Goal: Task Accomplishment & Management: Manage account settings

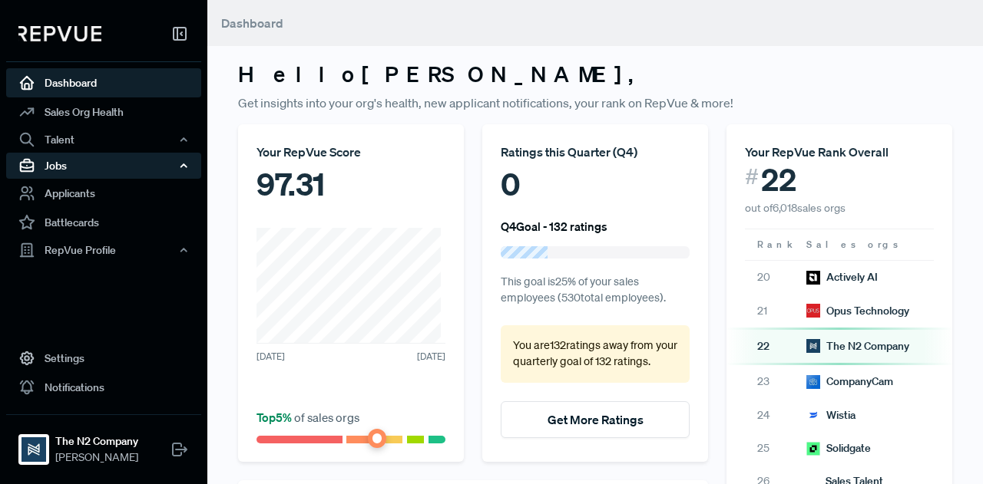
click at [111, 167] on div "Jobs" at bounding box center [103, 166] width 195 height 26
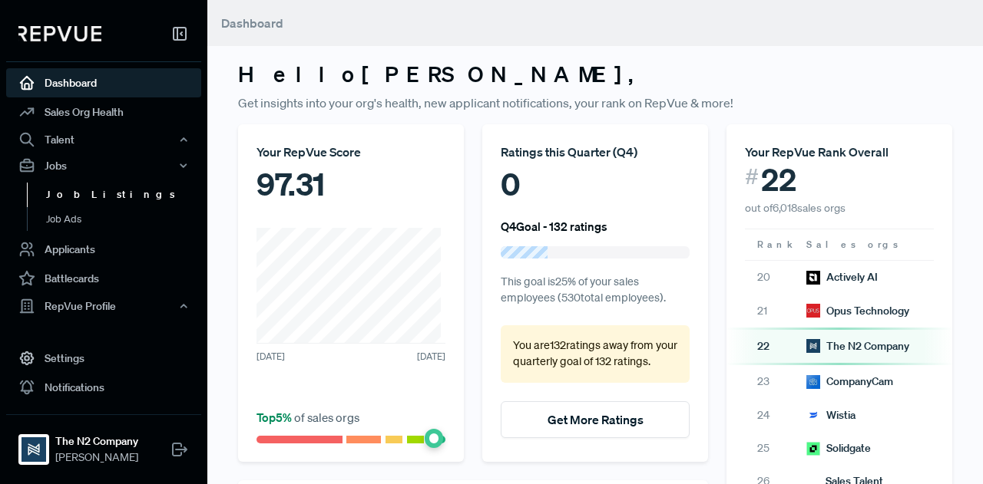
click at [85, 196] on link "Job Listings" at bounding box center [124, 195] width 195 height 25
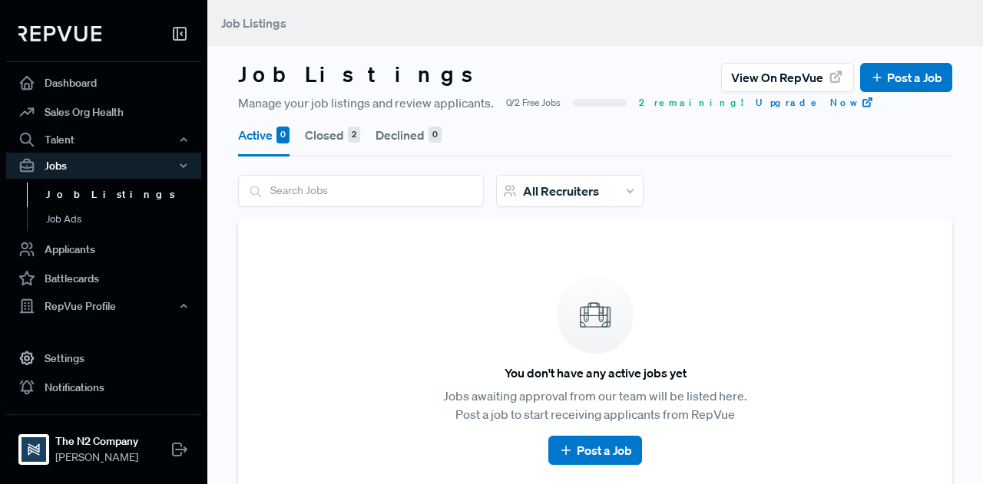
click at [328, 138] on button "Closed 2" at bounding box center [332, 135] width 55 height 43
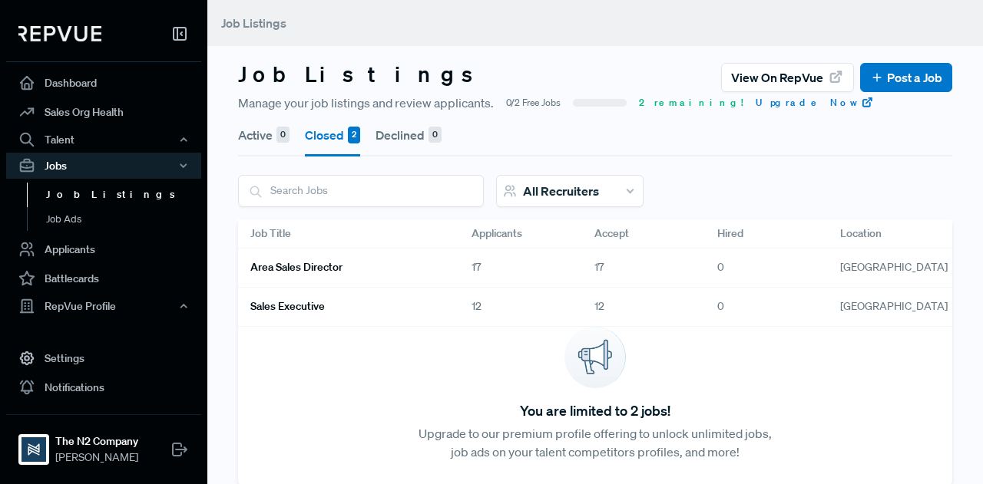
click at [318, 269] on h6 "Area Sales Director" at bounding box center [296, 267] width 92 height 13
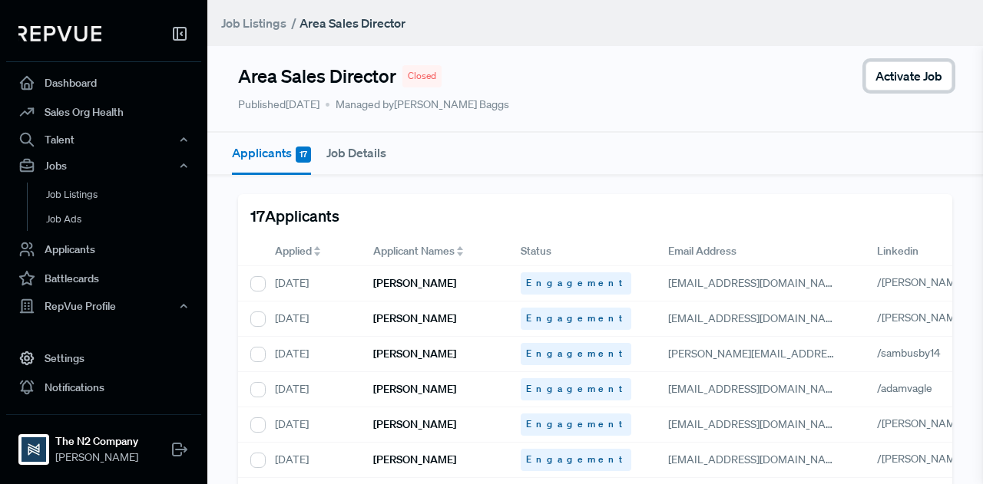
click at [898, 73] on span "Activate Job" at bounding box center [908, 76] width 67 height 18
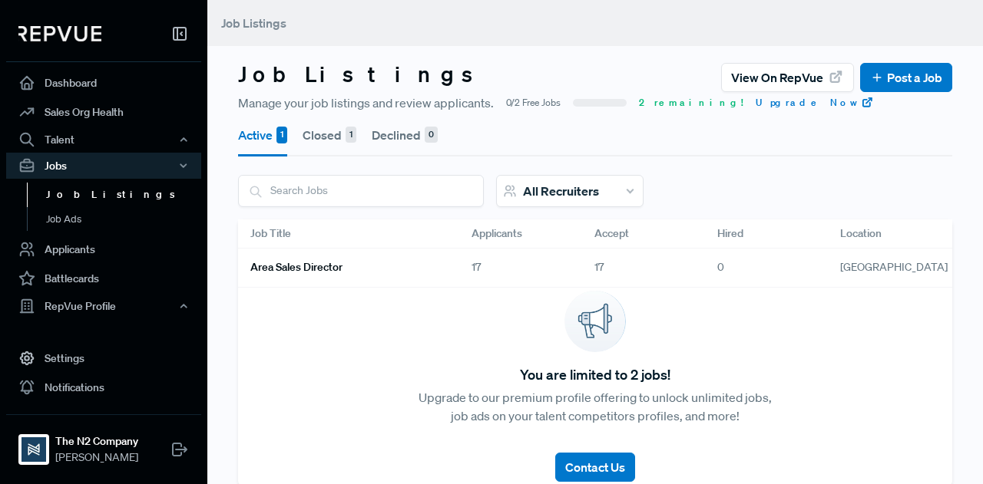
drag, startPoint x: 289, startPoint y: 270, endPoint x: 286, endPoint y: 260, distance: 10.4
click at [286, 261] on h6 "Area Sales Director" at bounding box center [296, 267] width 92 height 13
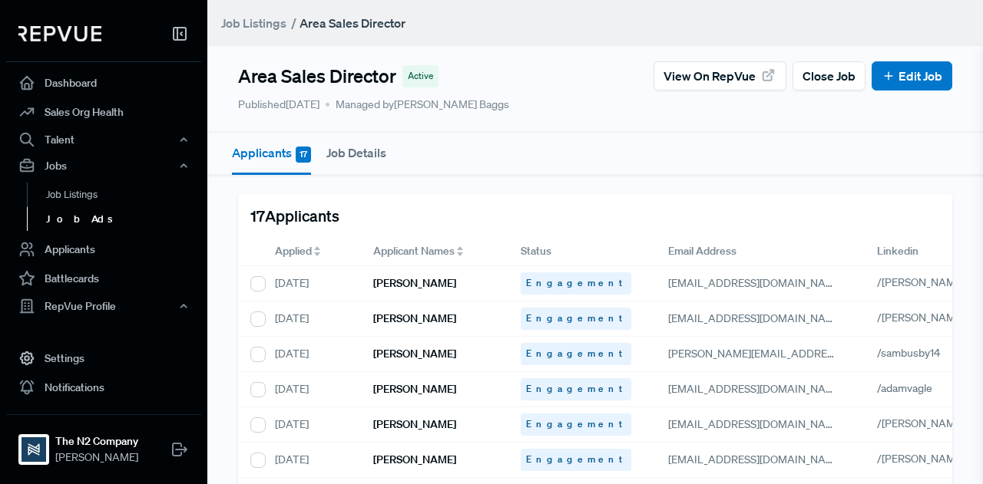
click at [61, 211] on link "Job Ads" at bounding box center [124, 219] width 195 height 25
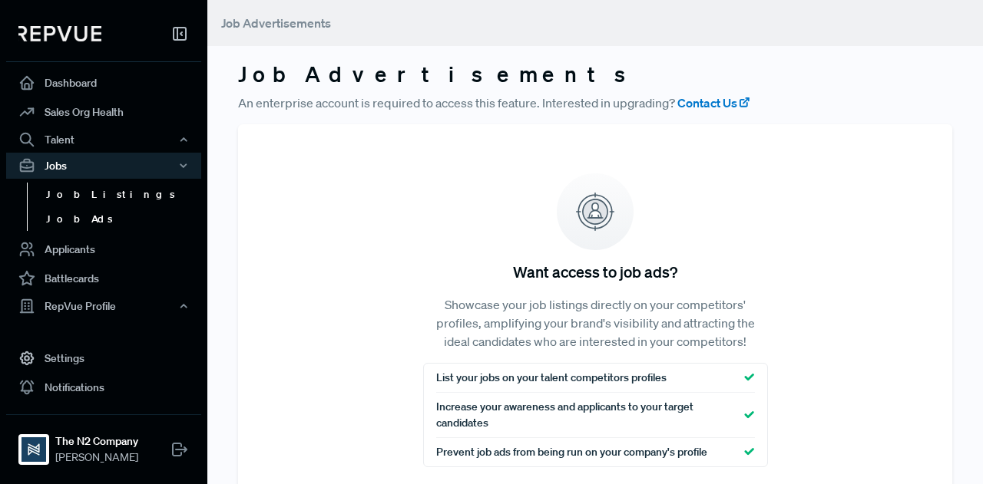
click at [68, 197] on link "Job Listings" at bounding box center [124, 195] width 195 height 25
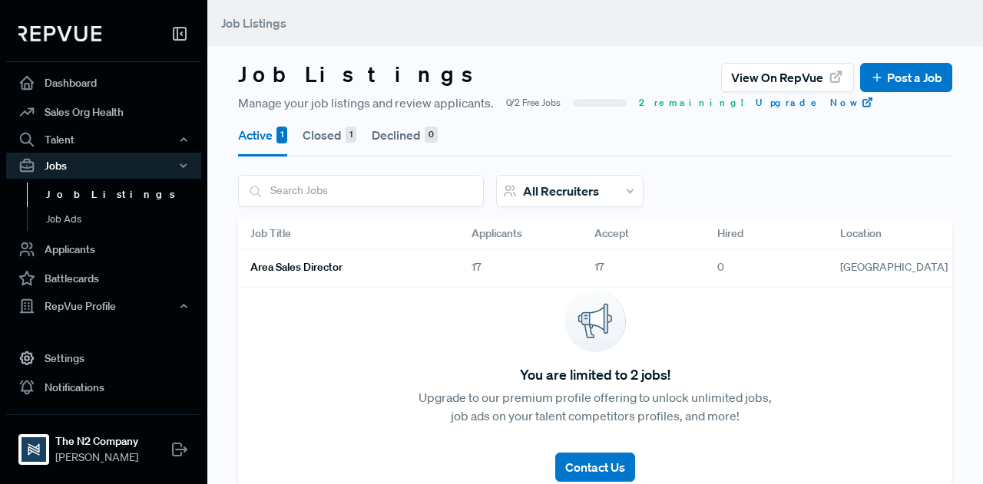
click at [344, 133] on button "Closed 1" at bounding box center [329, 135] width 54 height 43
click at [352, 263] on link "Sales Executive" at bounding box center [342, 268] width 184 height 26
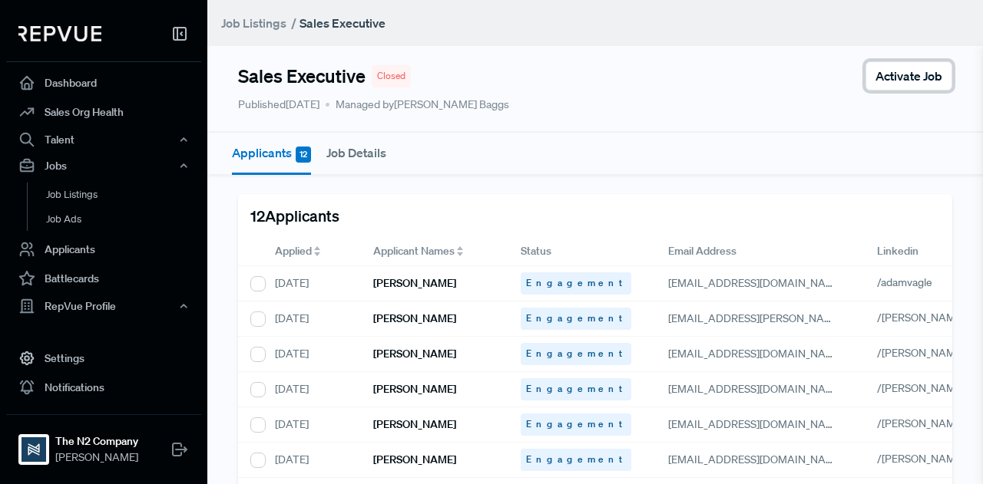
click at [926, 74] on span "Activate Job" at bounding box center [908, 76] width 67 height 18
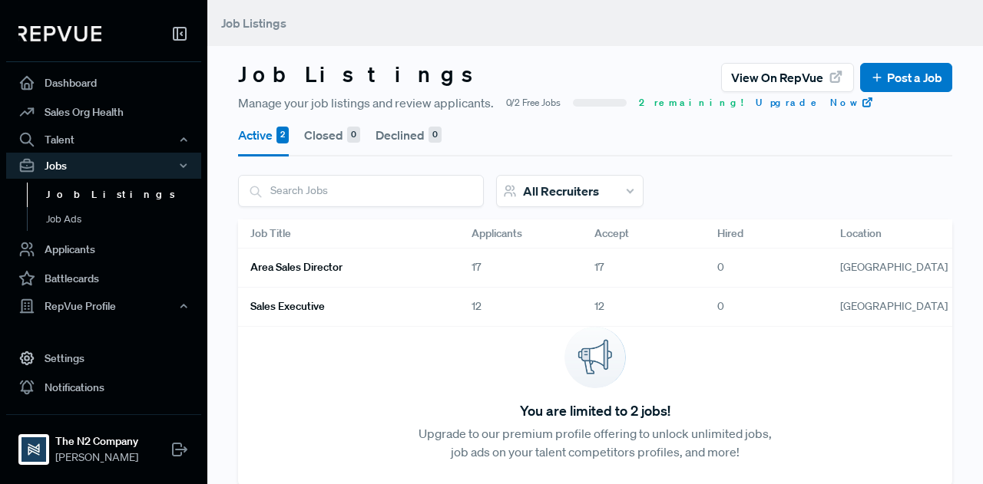
click at [382, 263] on link "Area Sales Director" at bounding box center [342, 268] width 184 height 26
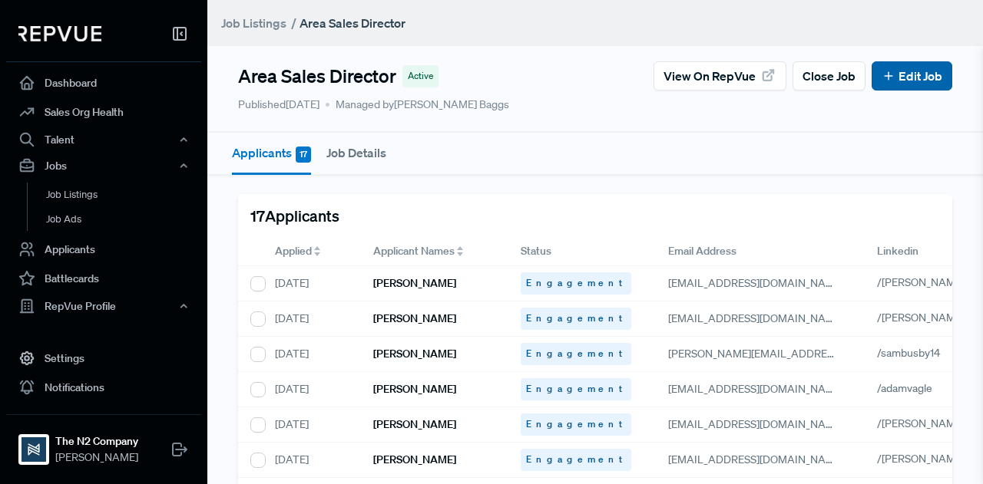
click at [913, 78] on link "Edit Job" at bounding box center [911, 76] width 61 height 18
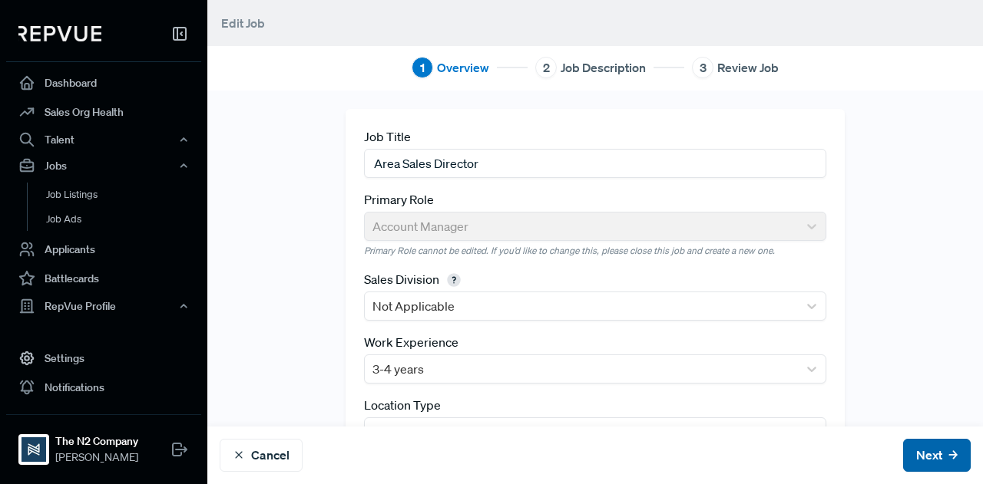
click at [906, 457] on button "Next" at bounding box center [937, 455] width 68 height 33
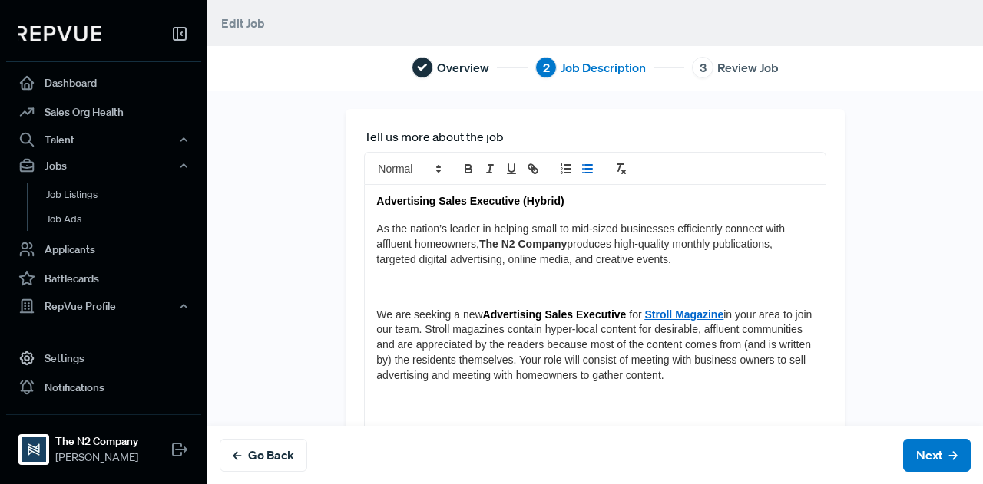
scroll to position [1095, 0]
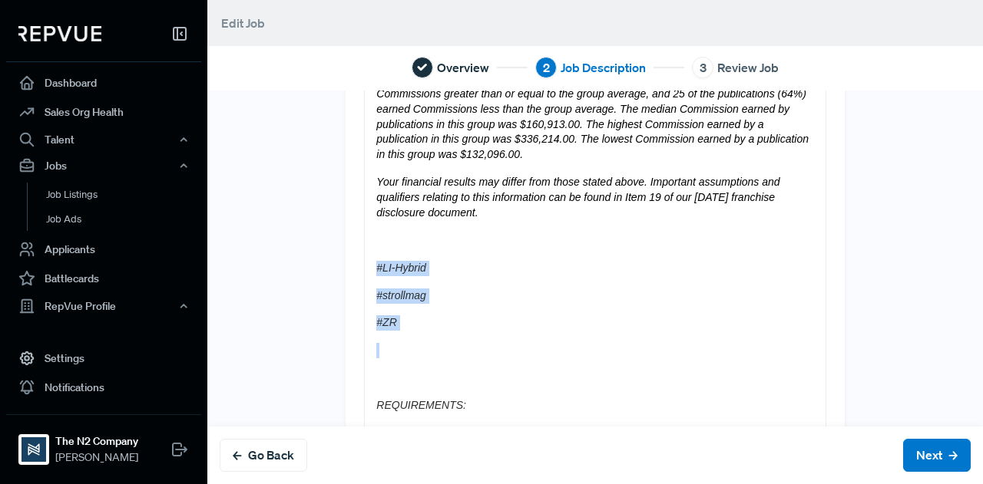
drag, startPoint x: 421, startPoint y: 334, endPoint x: 328, endPoint y: 255, distance: 122.0
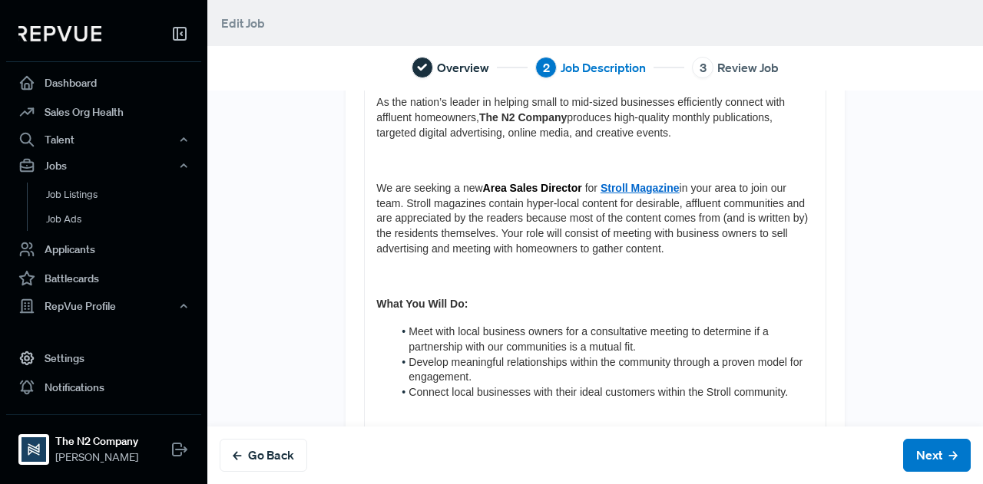
scroll to position [0, 0]
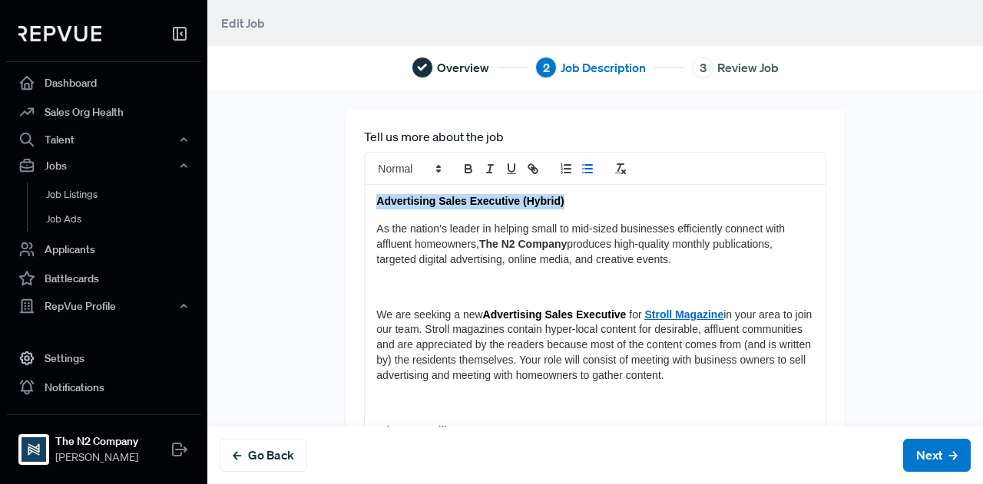
drag, startPoint x: 573, startPoint y: 203, endPoint x: 335, endPoint y: 203, distance: 238.0
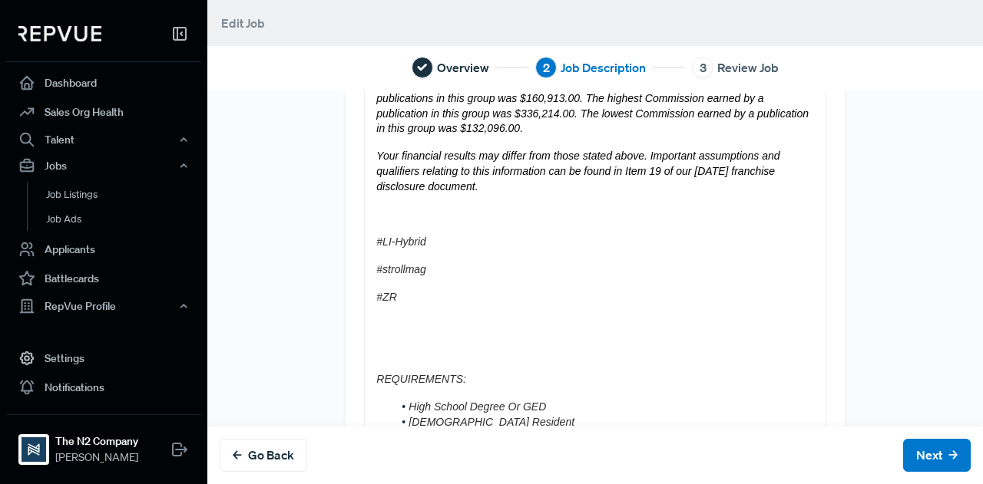
scroll to position [1104, 0]
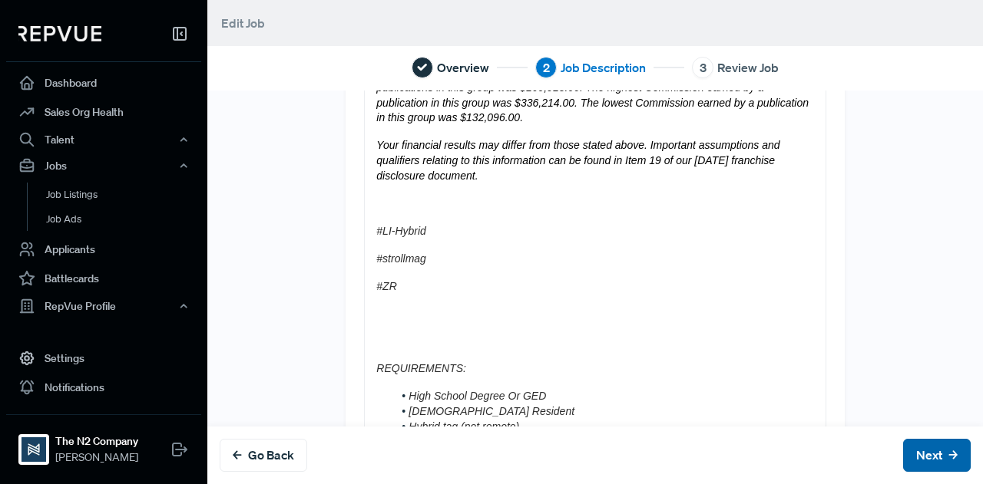
click at [914, 444] on button "Next" at bounding box center [937, 455] width 68 height 33
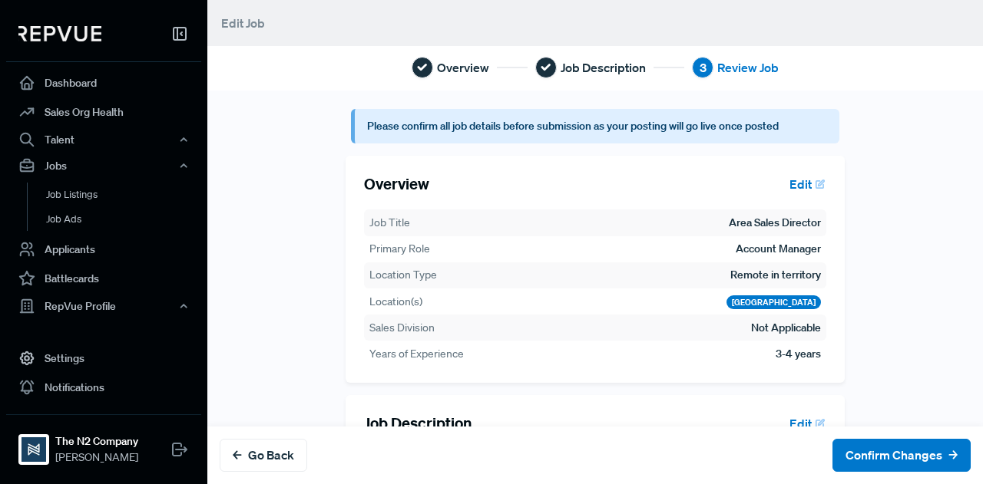
click at [782, 184] on button "Edit" at bounding box center [804, 184] width 44 height 26
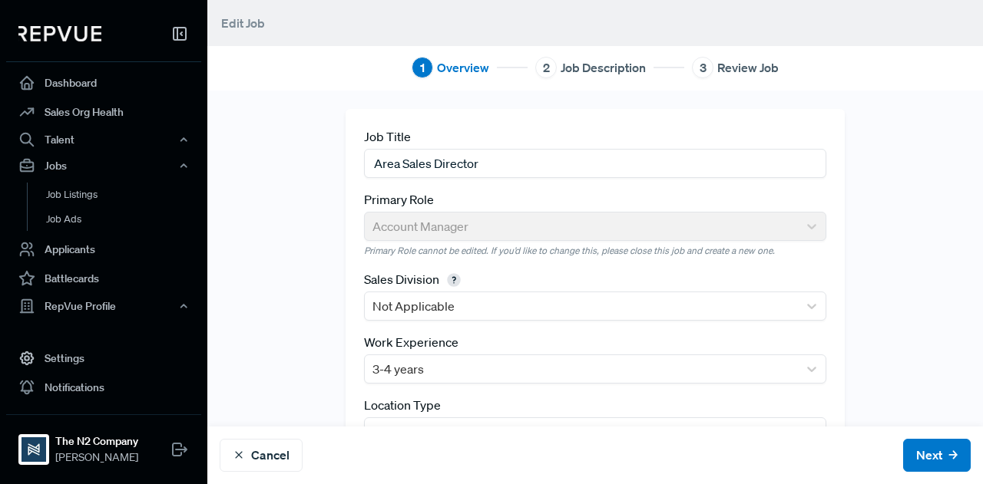
drag, startPoint x: 646, startPoint y: 167, endPoint x: 291, endPoint y: 185, distance: 355.1
click at [291, 185] on div "Job Title Area Sales Director Primary Role Account Manager Primary Role cannot …" at bounding box center [594, 324] width 775 height 431
drag, startPoint x: 524, startPoint y: 158, endPoint x: 339, endPoint y: 159, distance: 184.2
click at [339, 159] on div "Job Title Area Sales Director Primary Role Account Manager Primary Role cannot …" at bounding box center [594, 324] width 517 height 431
paste input "Loremipsumd Sitam Consectet (Adipis) El sed doeius’t incidi ut laboree dolor ma…"
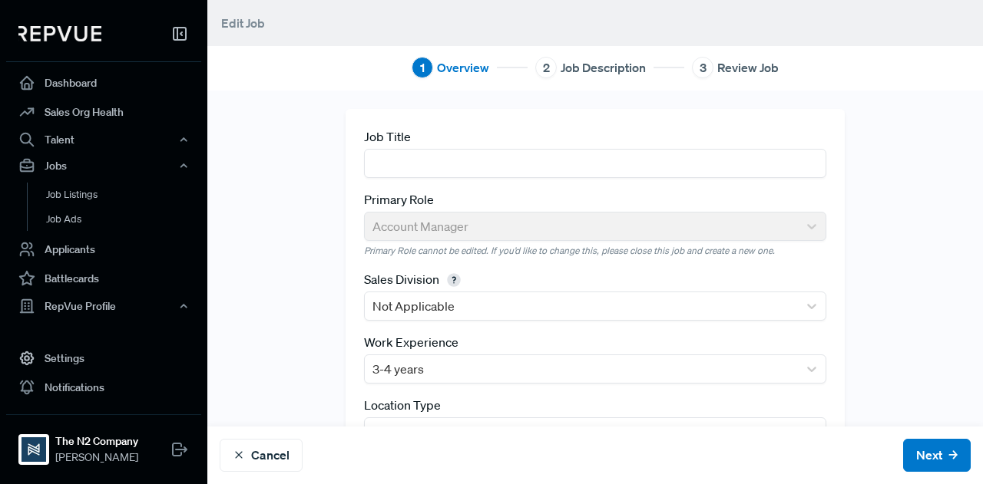
type input "Loremipsumd Sitam Consectet (Adipis) El sed doeius’t incidi ut laboree dolor ma…"
click at [444, 171] on input "text" at bounding box center [594, 163] width 461 height 28
paste input "Advertising Sales Executive"
type input "Advertising Sales Executive"
click at [880, 233] on div "Job Title Advertising Sales Executive Primary Role Account Manager Primary Role…" at bounding box center [594, 324] width 775 height 431
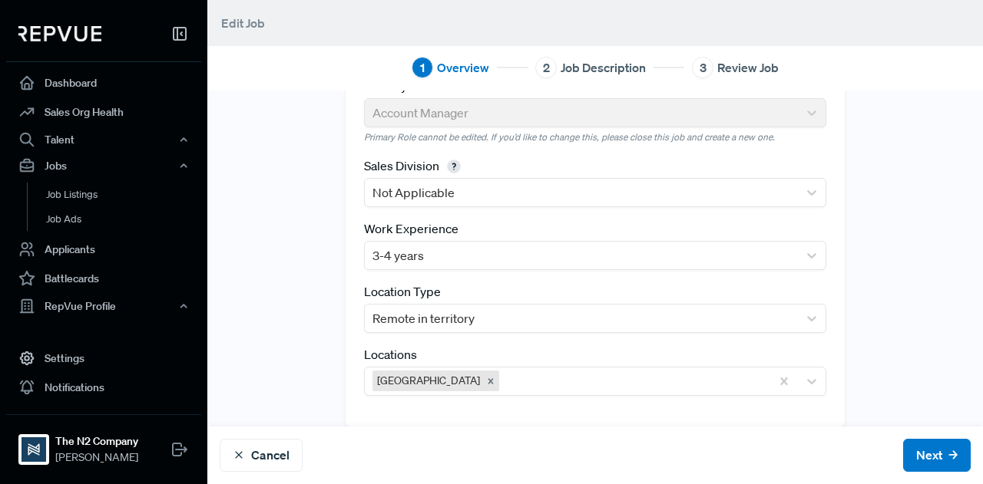
scroll to position [131, 0]
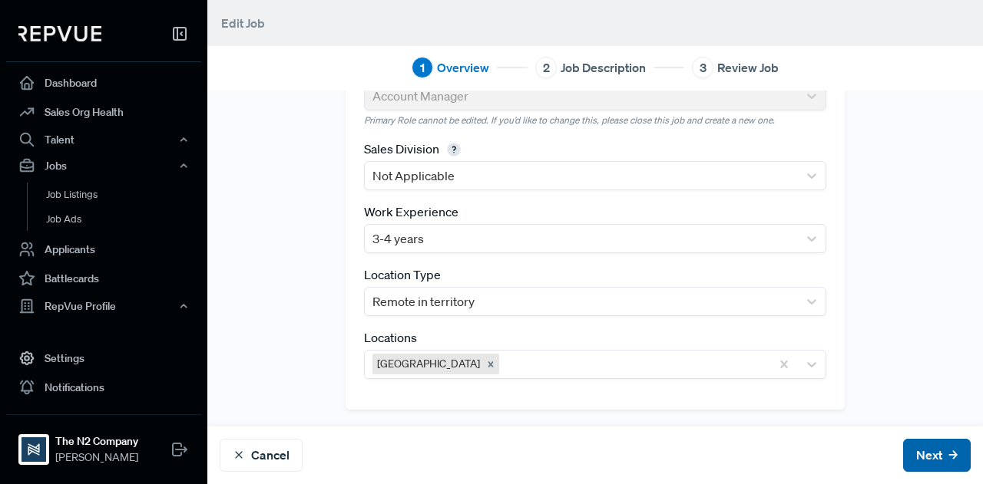
click at [915, 461] on button "Next" at bounding box center [937, 455] width 68 height 33
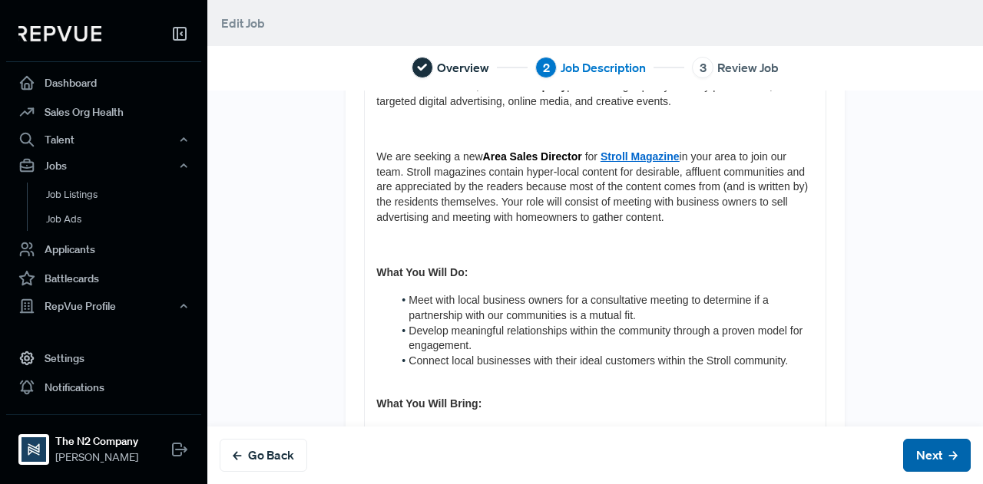
scroll to position [0, 0]
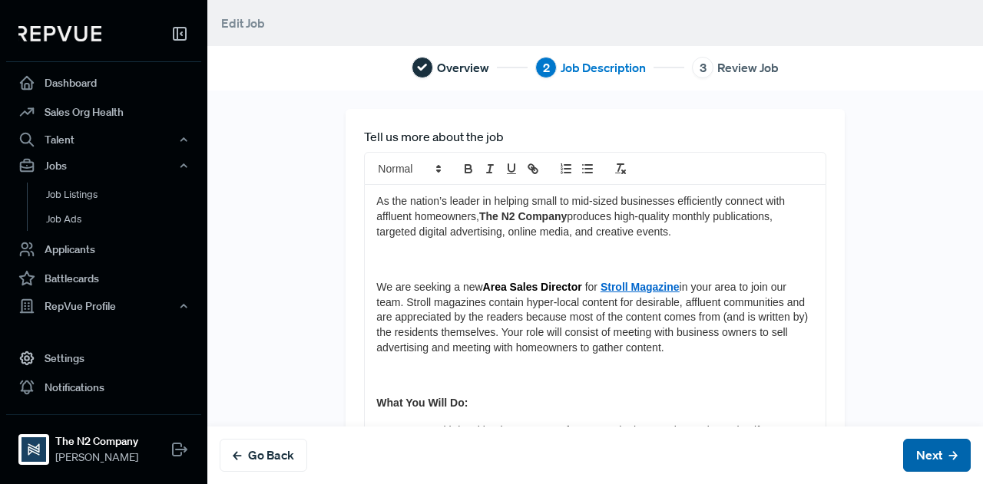
click at [914, 460] on button "Next" at bounding box center [937, 455] width 68 height 33
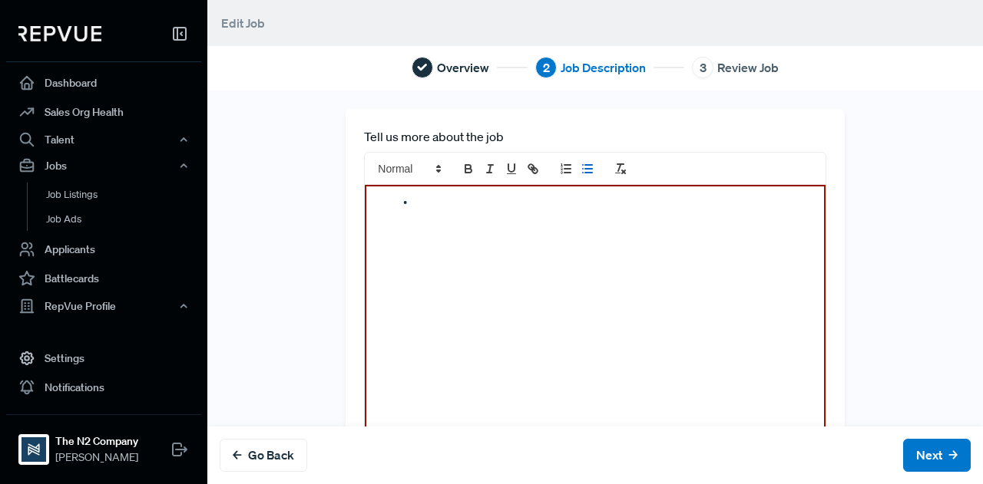
scroll to position [1096, 0]
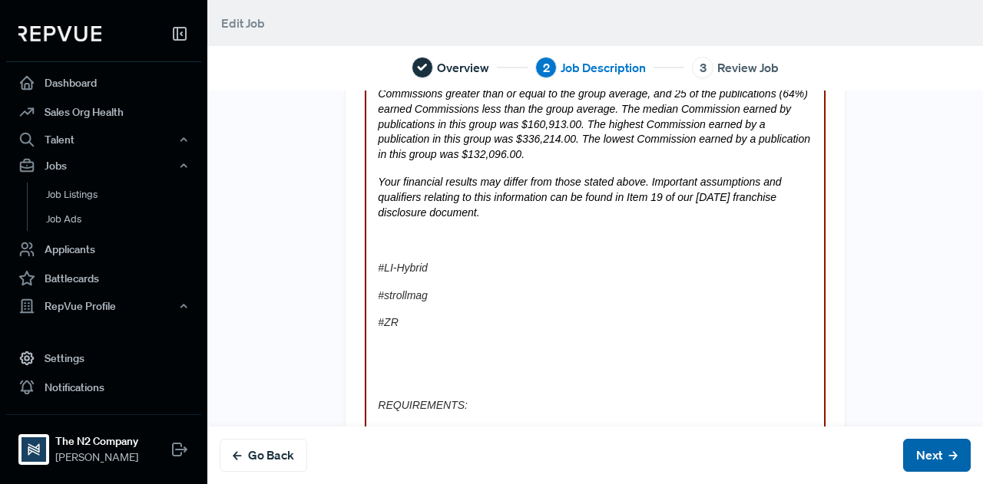
click at [918, 460] on button "Next" at bounding box center [937, 455] width 68 height 33
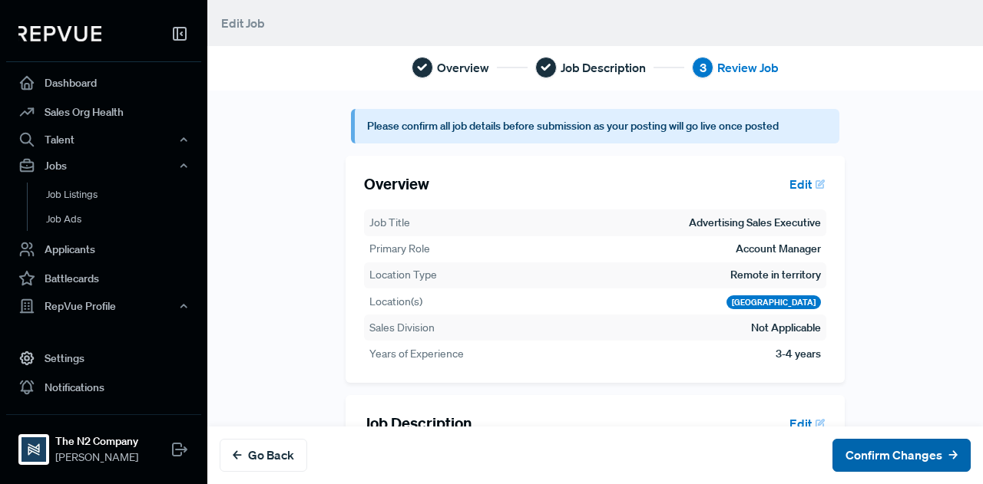
click at [900, 456] on button "Confirm Changes" at bounding box center [901, 455] width 138 height 33
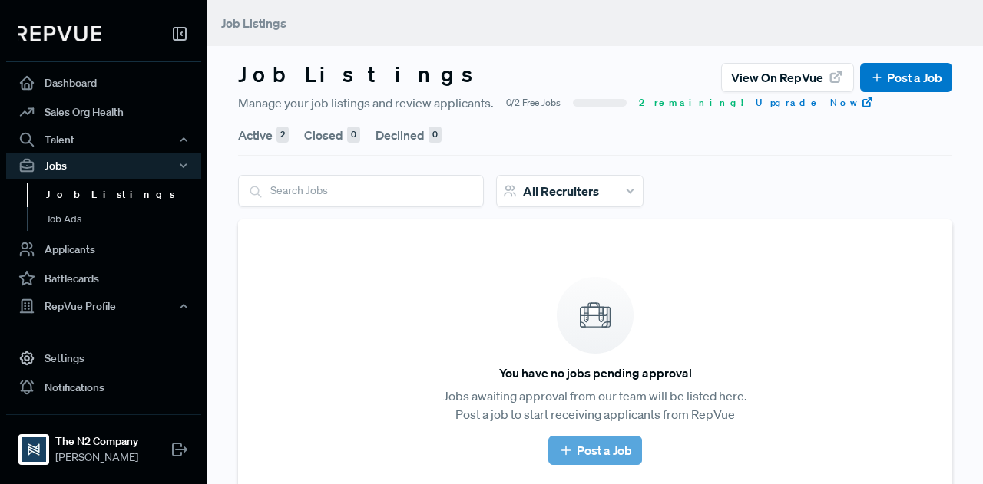
click at [261, 127] on button "Active 2" at bounding box center [263, 135] width 51 height 43
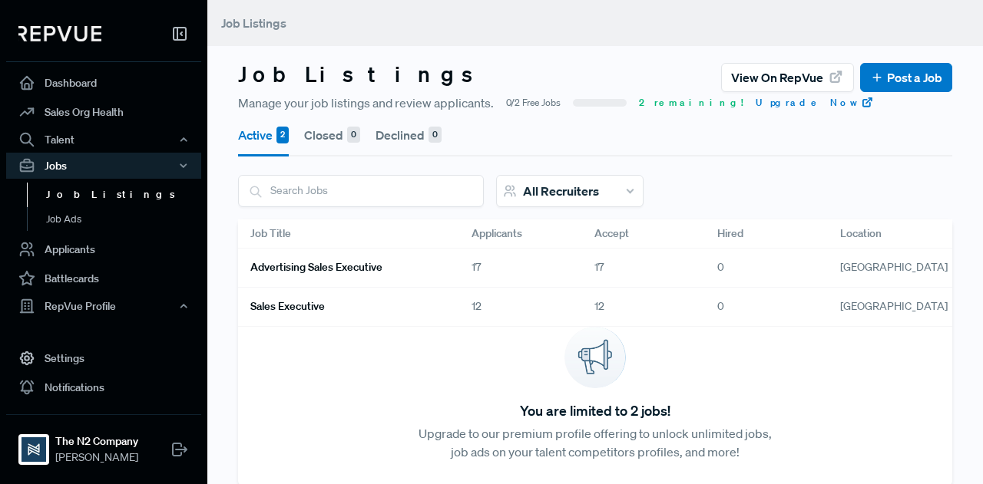
click at [299, 304] on h6 "Sales Executive" at bounding box center [287, 306] width 74 height 13
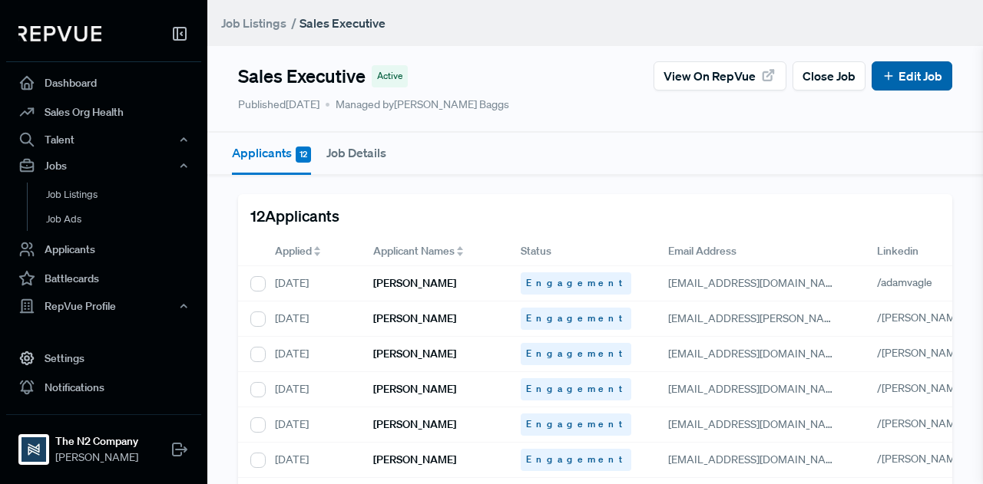
click at [902, 76] on link "Edit Job" at bounding box center [911, 76] width 61 height 18
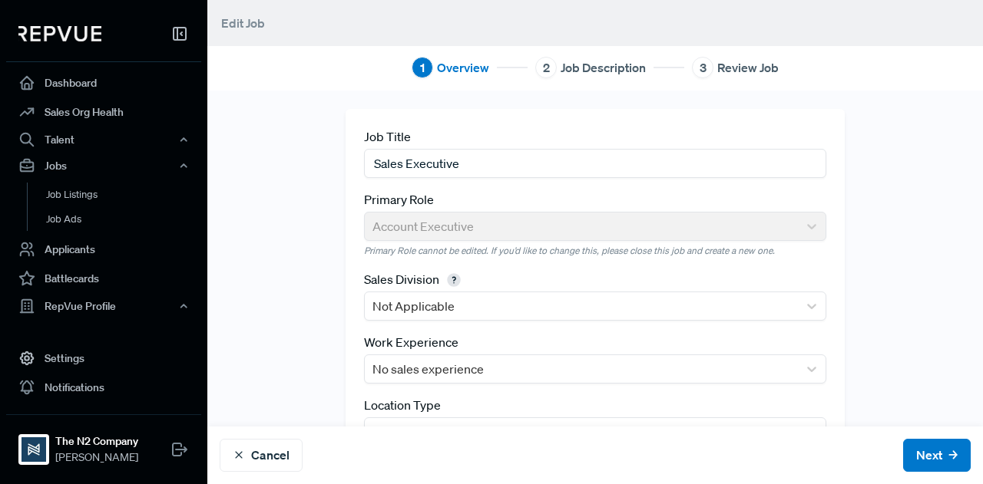
drag, startPoint x: 500, startPoint y: 163, endPoint x: 349, endPoint y: 170, distance: 150.6
click at [349, 170] on div "Job Title Sales Executive Primary Role Account Executive Primary Role cannot be…" at bounding box center [594, 324] width 498 height 431
paste input "Senior"
type input "Senior Sales Executive"
drag, startPoint x: 576, startPoint y: 174, endPoint x: 334, endPoint y: 164, distance: 242.1
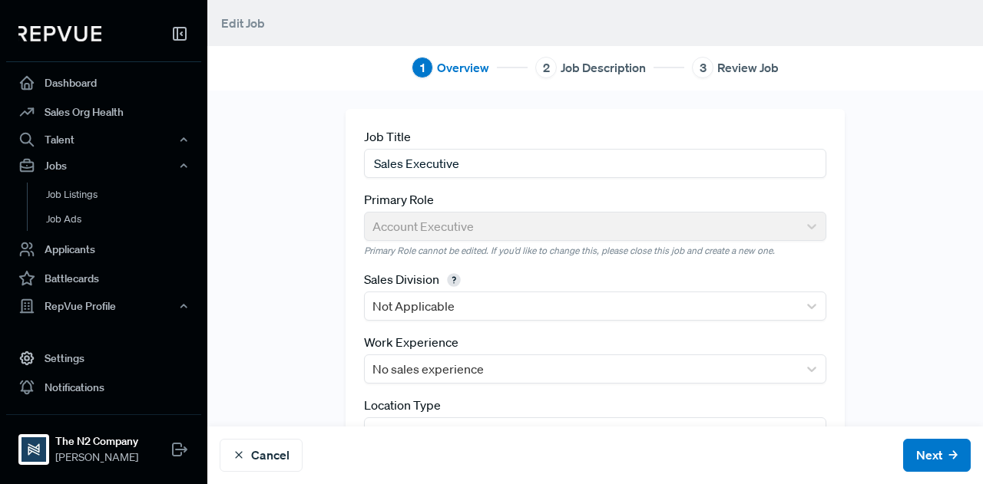
click at [336, 164] on div "Job Title Sales Executive Primary Role Account Executive Primary Role cannot be…" at bounding box center [594, 324] width 517 height 431
paste input "Senior"
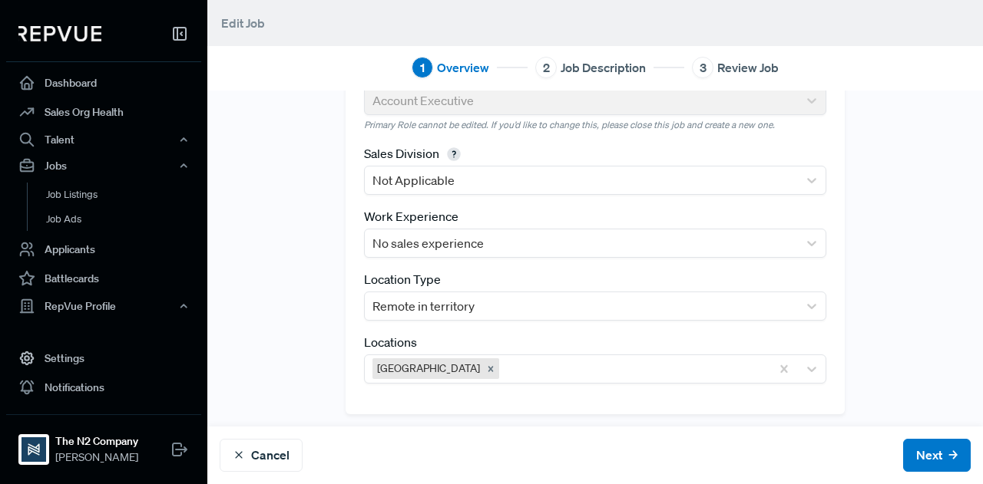
scroll to position [131, 0]
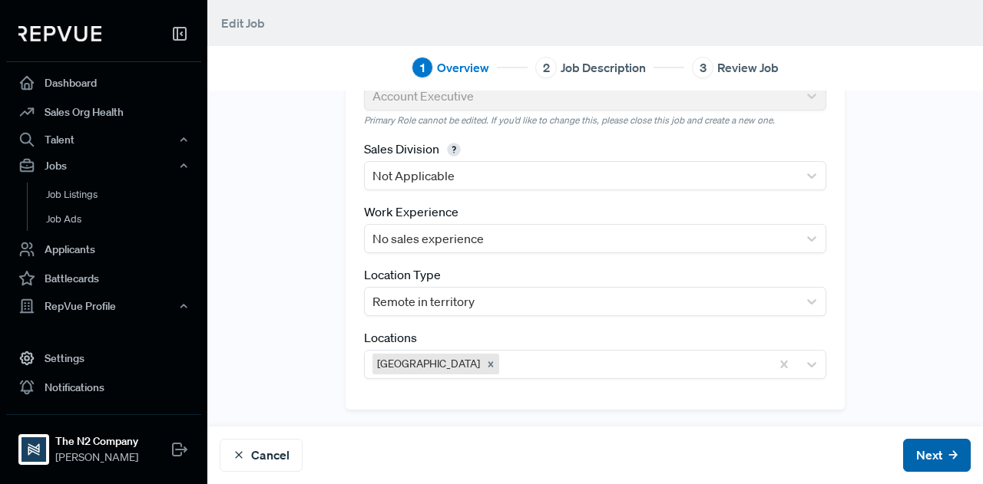
type input "Senior Sales Executive"
click at [917, 450] on button "Next" at bounding box center [937, 455] width 68 height 33
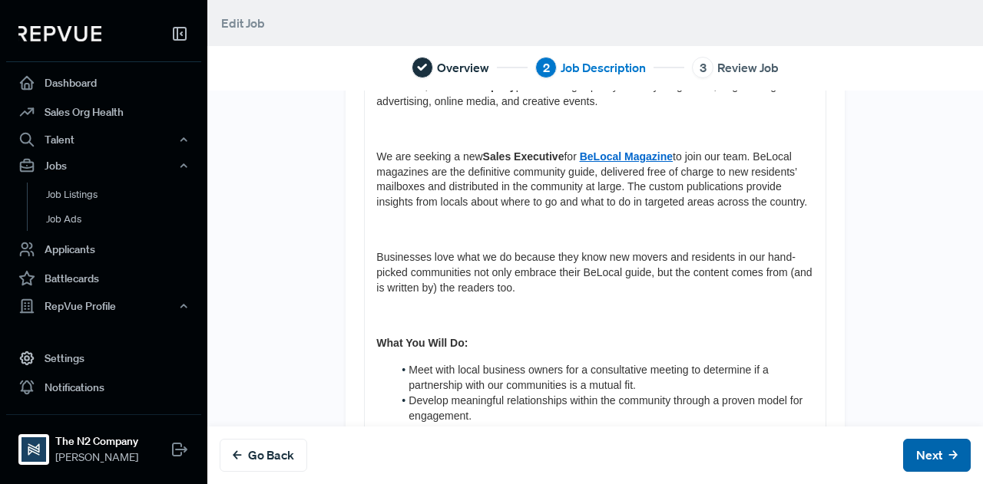
scroll to position [0, 0]
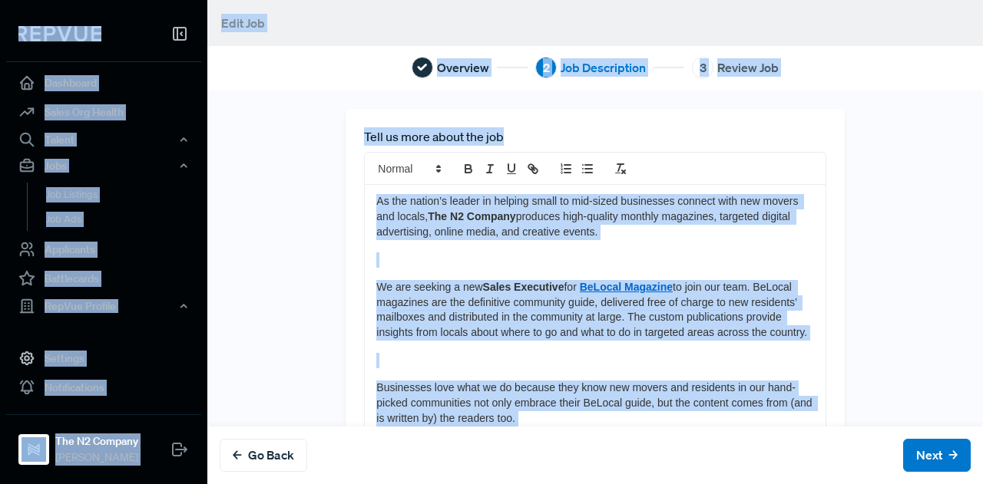
click at [761, 266] on p at bounding box center [594, 260] width 437 height 15
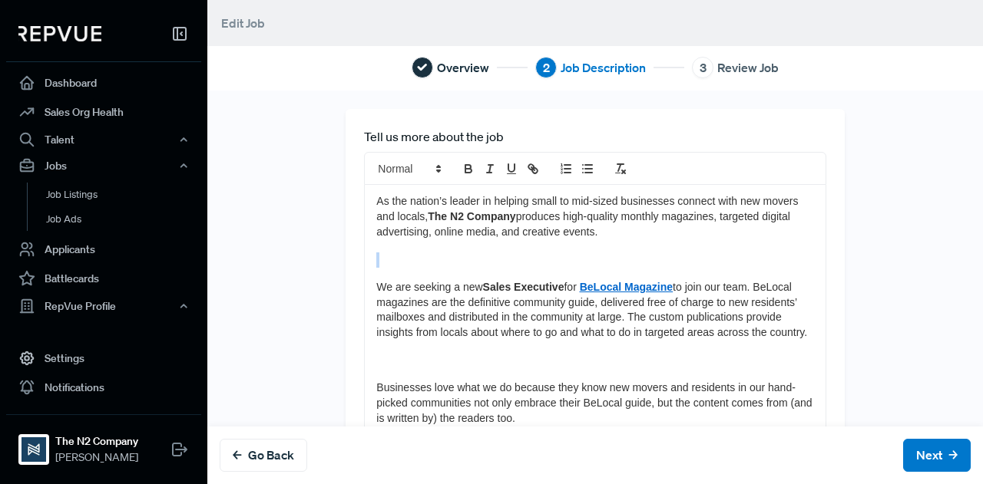
click at [761, 266] on p at bounding box center [594, 260] width 437 height 15
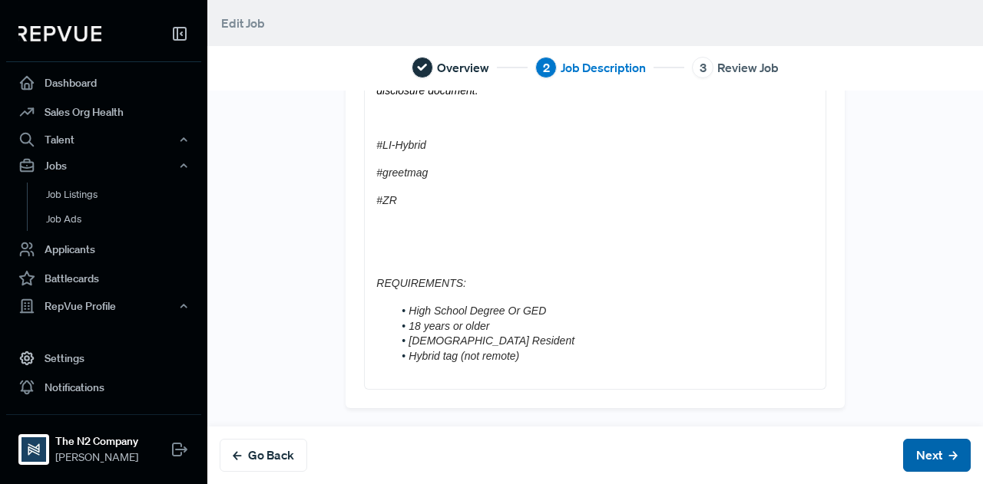
scroll to position [1259, 0]
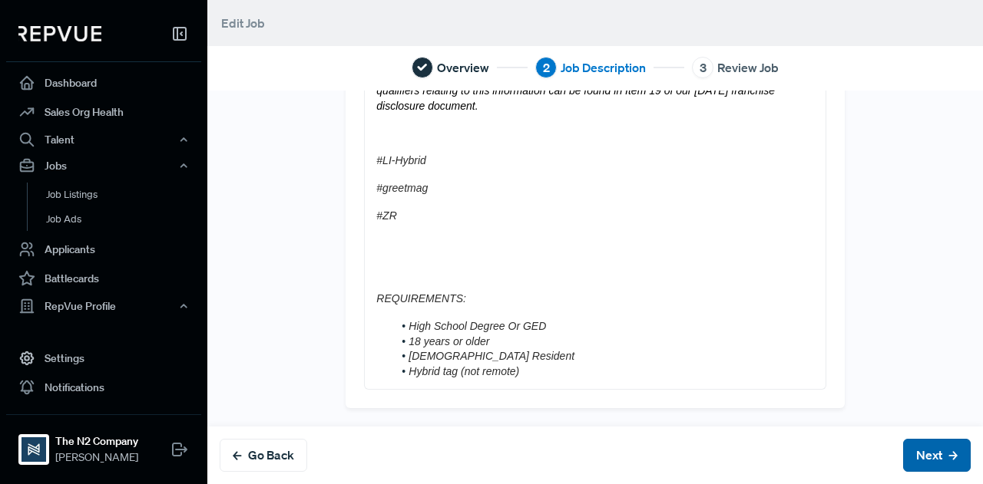
click at [906, 459] on button "Next" at bounding box center [937, 455] width 68 height 33
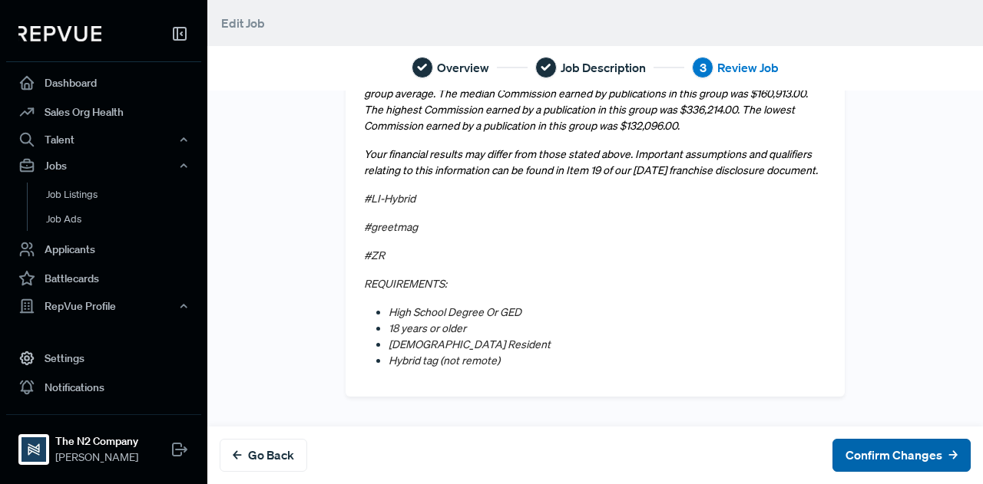
scroll to position [0, 0]
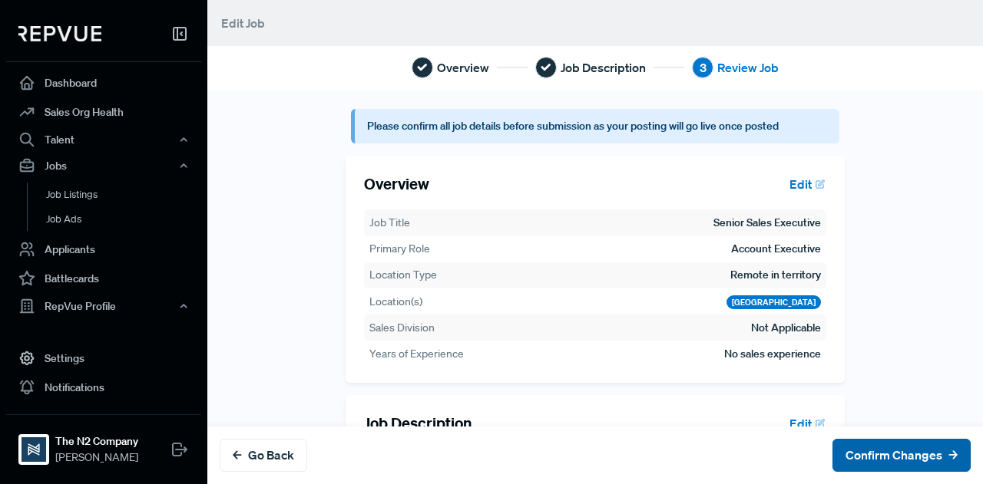
click at [909, 452] on button "Confirm Changes" at bounding box center [901, 455] width 138 height 33
